Goal: Obtain resource: Download file/media

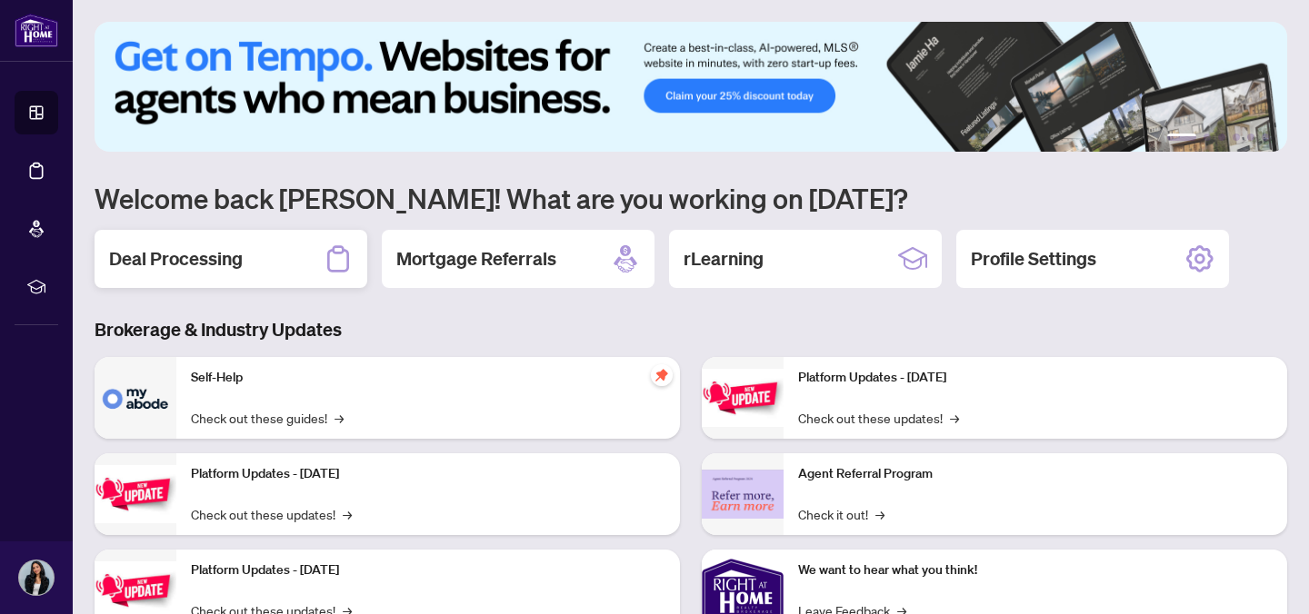
click at [265, 274] on div "Deal Processing" at bounding box center [231, 259] width 273 height 58
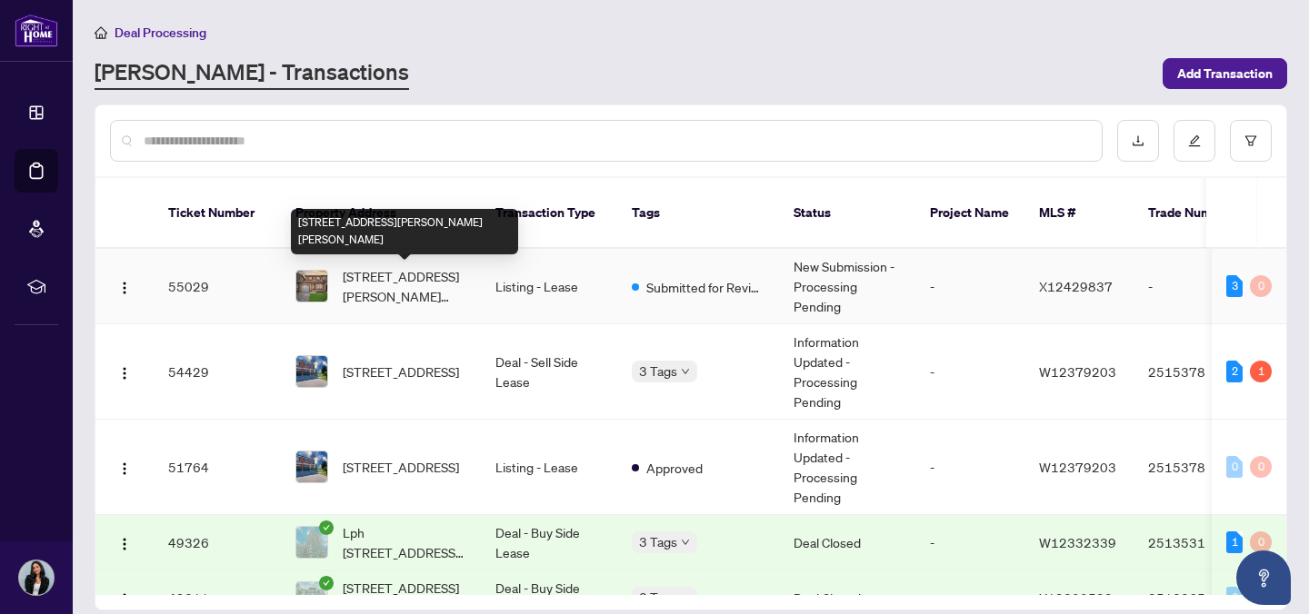
click at [344, 304] on span "26-618 Barton St, Hamilton, Ontario L8E 4X3, Canada" at bounding box center [405, 286] width 124 height 40
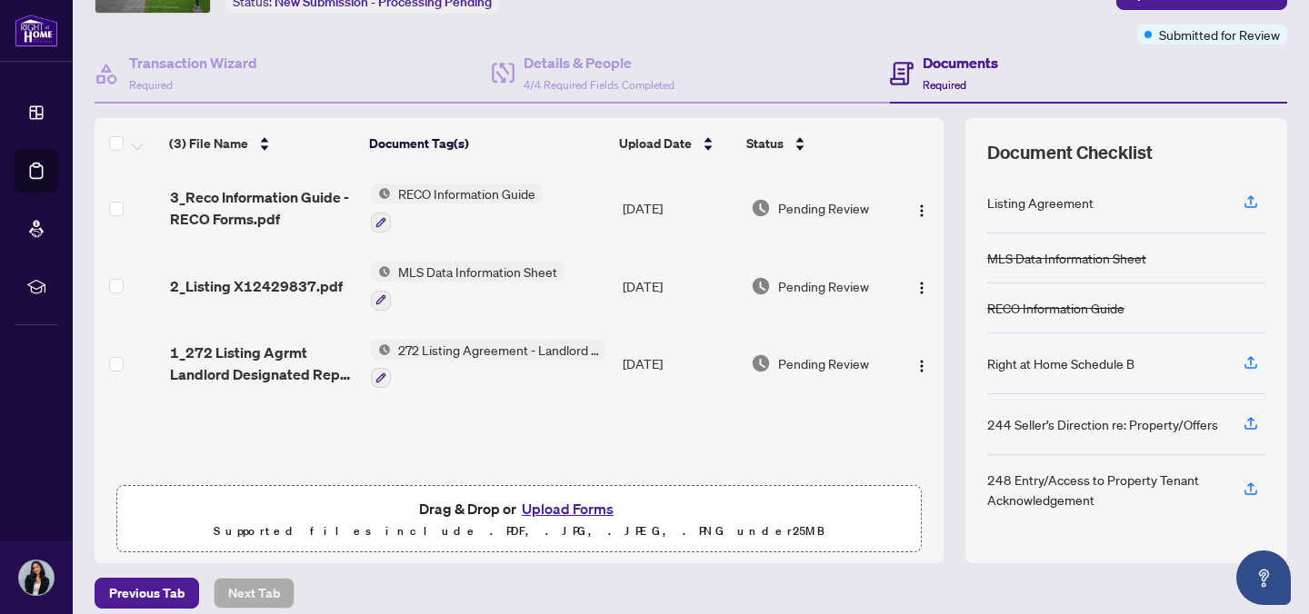
scroll to position [141, 0]
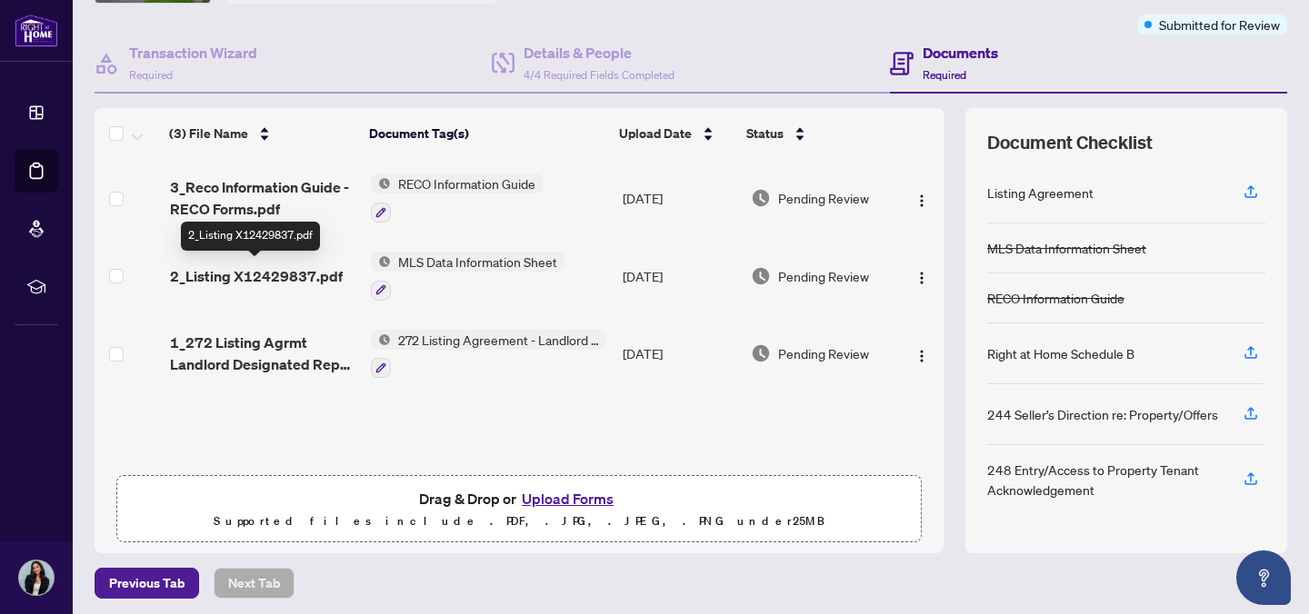
click at [268, 267] on span "2_Listing X12429837.pdf" at bounding box center [256, 276] width 173 height 22
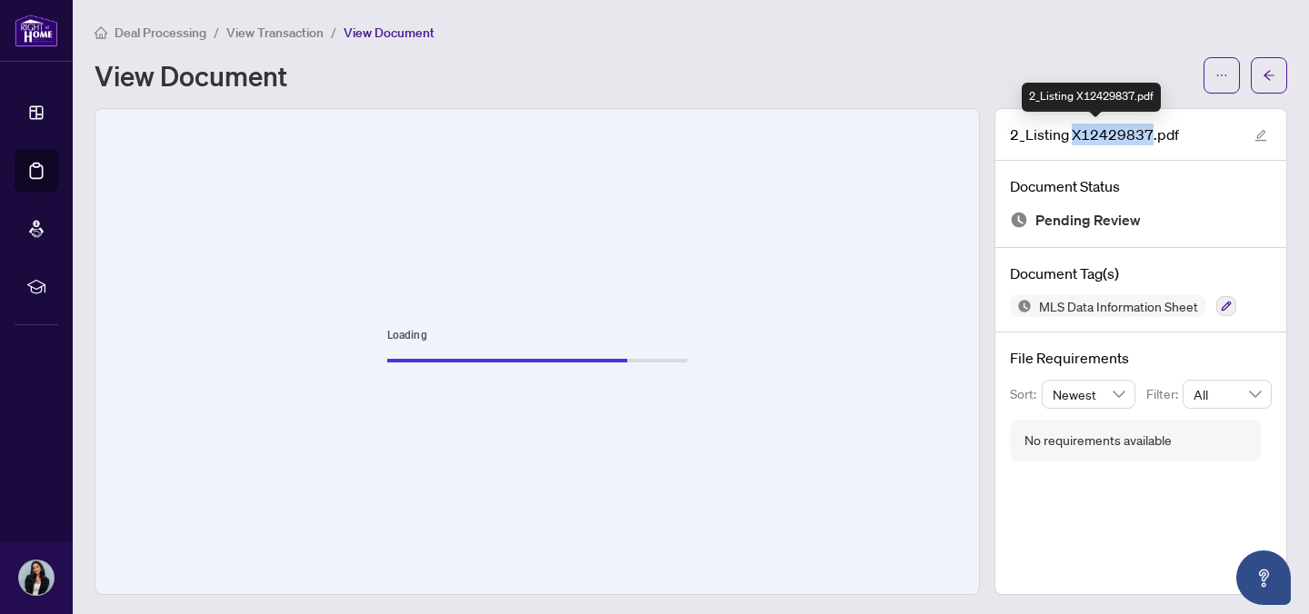
drag, startPoint x: 1072, startPoint y: 136, endPoint x: 1156, endPoint y: 137, distance: 83.6
click at [1156, 137] on span "2_Listing X12429837.pdf" at bounding box center [1094, 135] width 169 height 22
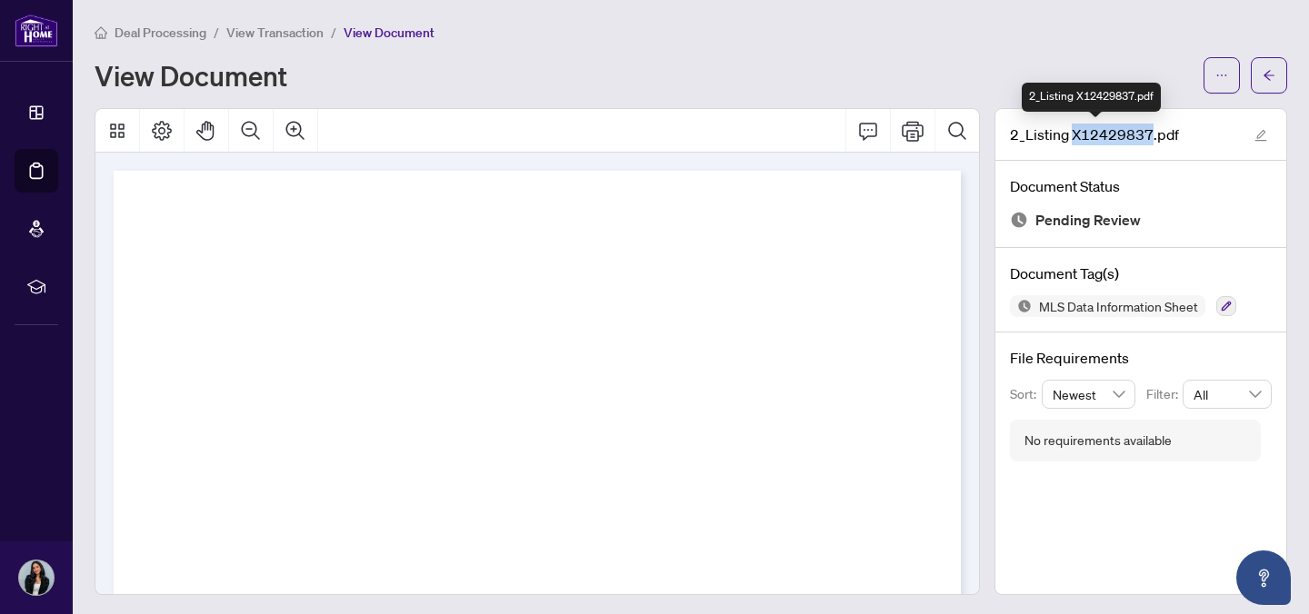
copy span "X12429837"
drag, startPoint x: 1265, startPoint y: 77, endPoint x: 1137, endPoint y: 5, distance: 146.9
click at [1265, 77] on icon "arrow-left" at bounding box center [1268, 75] width 13 height 13
